Goal: Register for event/course

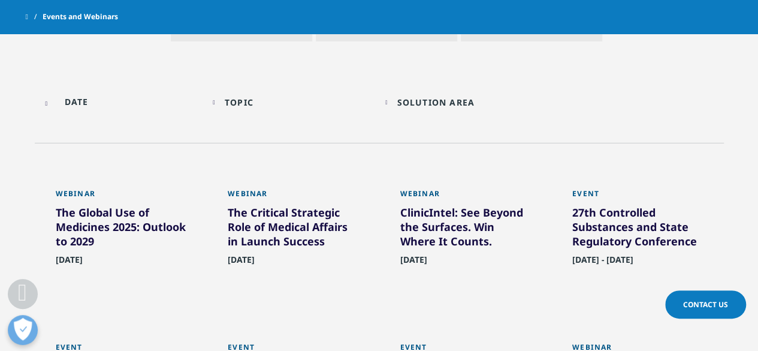
scroll to position [599, 0]
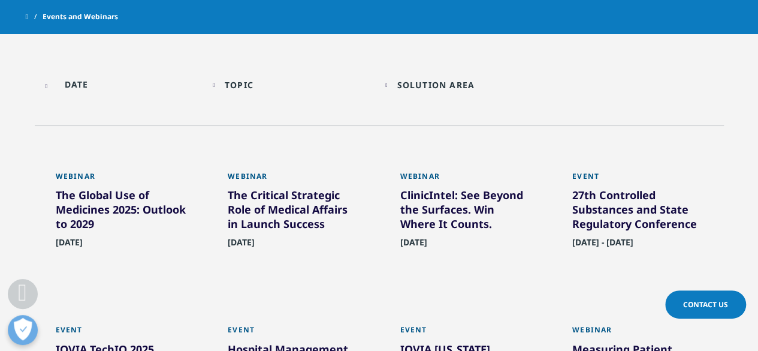
click at [639, 221] on div "27th Controlled Substances and State Regulatory Conference" at bounding box center [637, 212] width 131 height 48
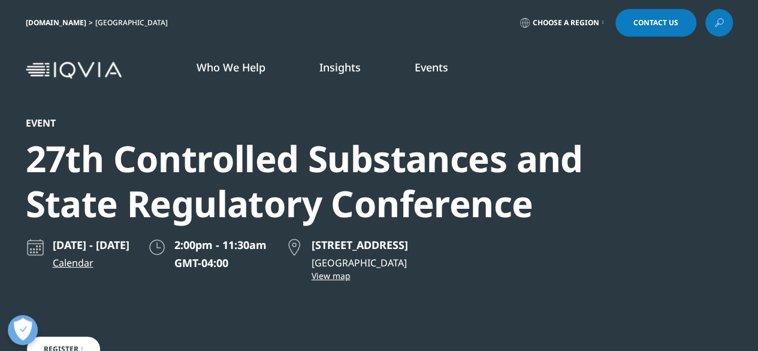
click at [92, 77] on img at bounding box center [74, 70] width 96 height 17
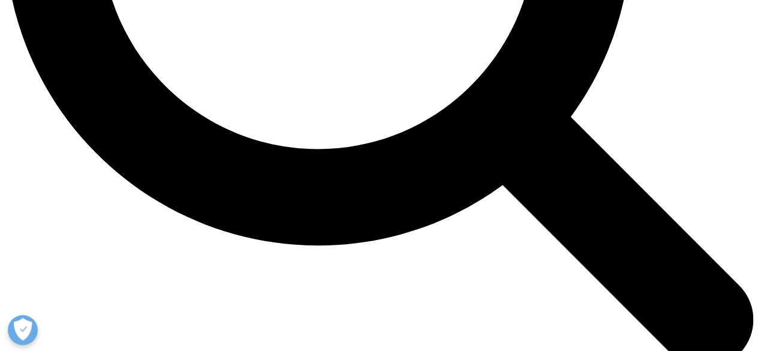
scroll to position [1139, 0]
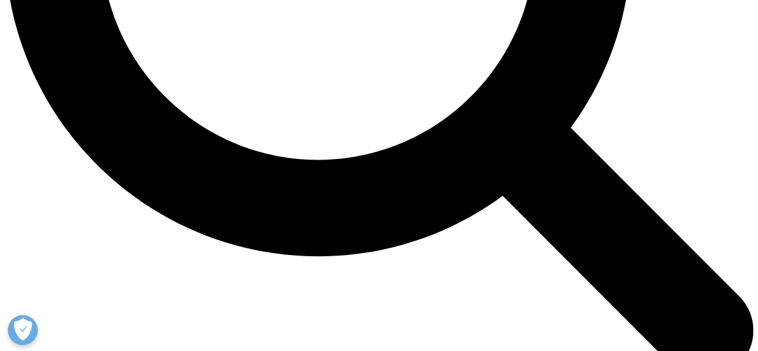
scroll to position [1139, 0]
